Goal: Submit feedback/report problem

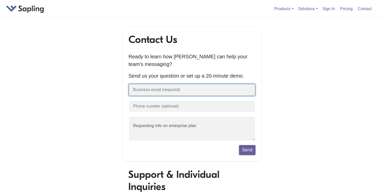
click at [171, 94] on input "text" at bounding box center [191, 90] width 127 height 12
click at [192, 92] on input "[PERSON_NAME].[PERSON_NAME]@sport" at bounding box center [191, 90] width 127 height 12
paste input "[DOMAIN_NAME]"
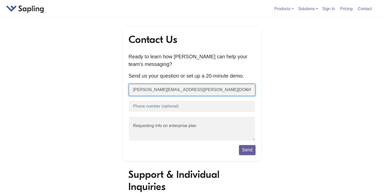
type input "[PERSON_NAME][EMAIL_ADDRESS][PERSON_NAME][DOMAIN_NAME]"
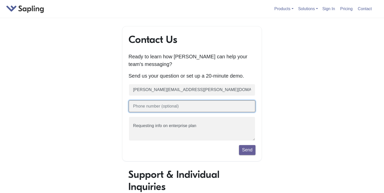
click at [176, 103] on input "text" at bounding box center [191, 106] width 127 height 12
type input "[PHONE_NUMBER]"
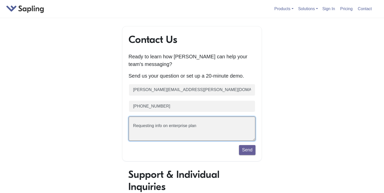
click at [177, 131] on textarea "Requesting info on enterprise plan" at bounding box center [191, 129] width 127 height 25
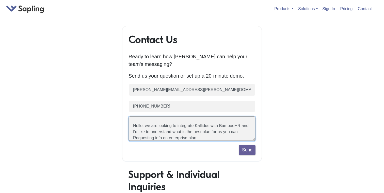
click at [199, 134] on textarea "Requesting info on enterprise plan" at bounding box center [191, 129] width 127 height 25
click at [207, 134] on textarea "Requesting info on enterprise plan" at bounding box center [191, 129] width 127 height 25
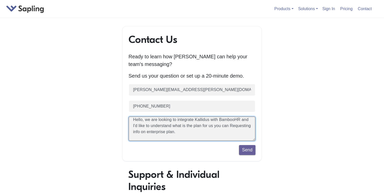
drag, startPoint x: 207, startPoint y: 134, endPoint x: 207, endPoint y: 143, distance: 9.1
click at [207, 143] on form "[PERSON_NAME][EMAIL_ADDRESS][PERSON_NAME][DOMAIN_NAME] [PHONE_NUMBER] Requestin…" at bounding box center [191, 119] width 127 height 71
type textarea "Hello, we are looking to integrate Kallidus with BambooHR and I'd like to under…"
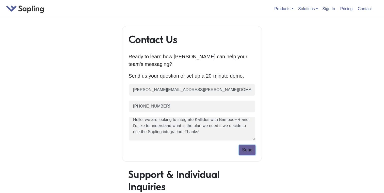
click at [245, 150] on button "Send" at bounding box center [247, 150] width 17 height 10
